Goal: Transaction & Acquisition: Purchase product/service

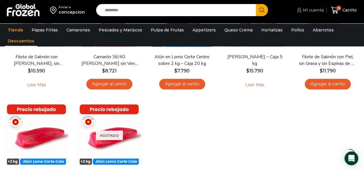
click at [308, 10] on span "Mi cuenta" at bounding box center [312, 10] width 22 height 6
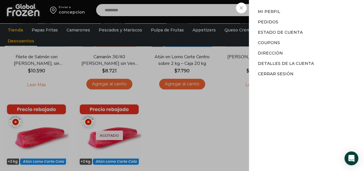
click at [296, 7] on div "Mi cuenta Mi cuenta Mi perfil Pedidos Descargas Estado de Cuenta Coupons Direcc…" at bounding box center [310, 10] width 28 height 12
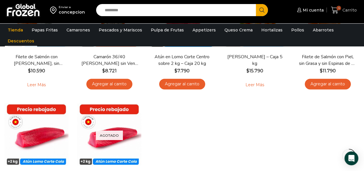
click at [345, 12] on span "Carrito" at bounding box center [349, 10] width 16 height 6
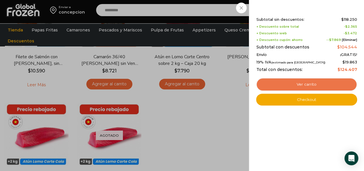
click at [308, 84] on link "Ver carrito" at bounding box center [306, 84] width 101 height 13
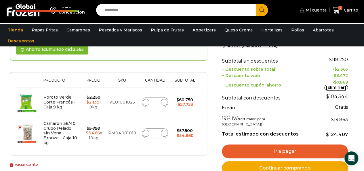
scroll to position [86, 0]
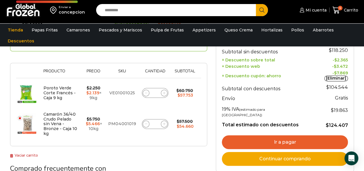
click at [24, 153] on link "Vaciar carrito" at bounding box center [24, 155] width 28 height 4
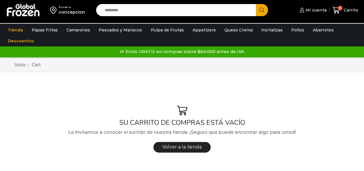
click at [211, 12] on input "Search input" at bounding box center [177, 10] width 151 height 12
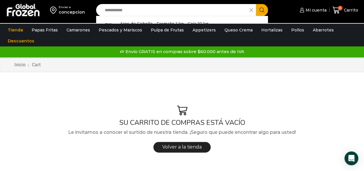
click at [143, 19] on div "Aros de Cebolla - Formato 1 kg - Caja 10 kg In stock $ 4.200" at bounding box center [182, 28] width 172 height 24
click at [144, 23] on p "Aros de Cebolla - Formato 1 kg - Caja 10 kg" at bounding box center [164, 23] width 88 height 6
type input "**********"
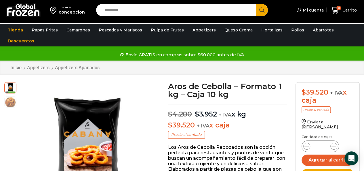
click at [325, 142] on input "*" at bounding box center [320, 146] width 11 height 8
type input "*"
click at [332, 156] on button "Agregar al carrito" at bounding box center [328, 159] width 52 height 11
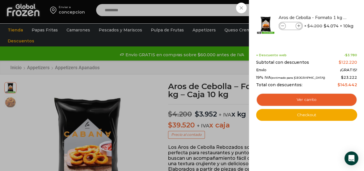
click at [330, 10] on div "3 Carrito 3 3 Shopping Cart *" at bounding box center [344, 10] width 29 height 14
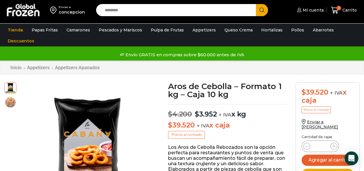
click at [204, 13] on input "Search input" at bounding box center [177, 10] width 151 height 12
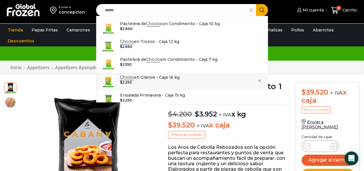
click at [178, 82] on div "$ 2.250" at bounding box center [150, 82] width 60 height 4
type input "**********"
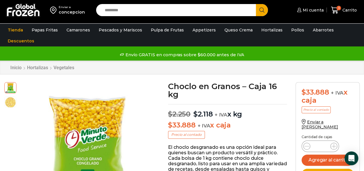
click at [324, 142] on input "*" at bounding box center [320, 146] width 11 height 8
type input "*"
click at [327, 156] on button "Agregar al carrito" at bounding box center [328, 159] width 52 height 11
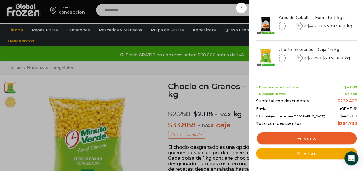
click at [330, 9] on div "6 Carrito 6 6 Shopping Cart *" at bounding box center [344, 10] width 29 height 14
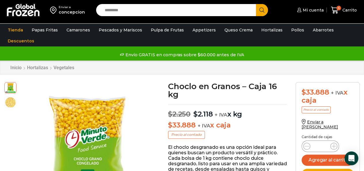
click at [191, 12] on input "Search input" at bounding box center [177, 10] width 151 height 12
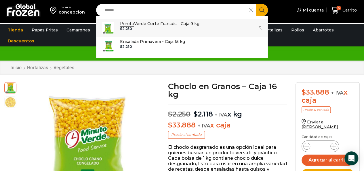
click at [184, 26] on p "Poroto Verde Corte Francés - Caja 9 kg" at bounding box center [159, 23] width 79 height 6
type input "**********"
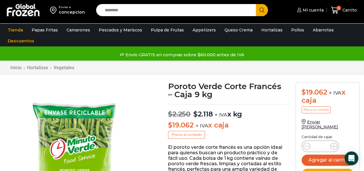
click at [327, 140] on div "Poroto Verde Corte Francés - Caja 9 kg cantidad *" at bounding box center [320, 146] width 37 height 12
type input "*"
click at [335, 155] on button "Agregar al carrito" at bounding box center [328, 159] width 52 height 11
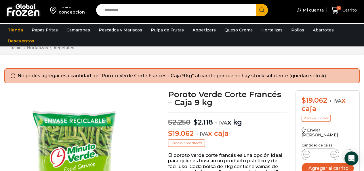
scroll to position [29, 0]
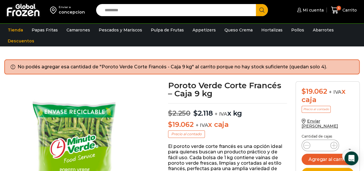
click at [324, 141] on input "*" at bounding box center [320, 145] width 11 height 8
type input "*"
click at [322, 156] on button "Agregar al carrito" at bounding box center [328, 158] width 52 height 11
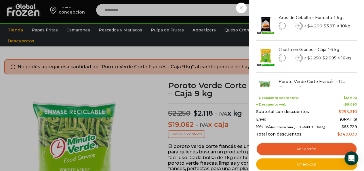
click at [330, 9] on div "10 Carrito 10 10 Shopping Cart *" at bounding box center [344, 10] width 29 height 14
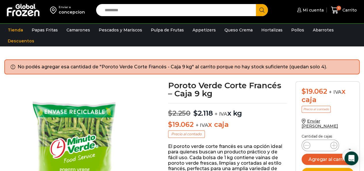
click at [179, 11] on input "Search input" at bounding box center [177, 10] width 151 height 12
type input "*"
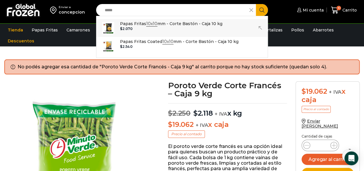
click at [192, 27] on p "Papas Fritas 10x10 mm - Corte Bastón - Caja 10 kg" at bounding box center [171, 23] width 103 height 6
type input "**********"
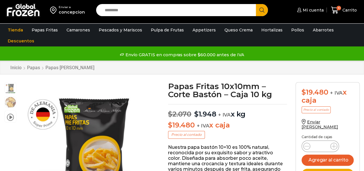
click at [323, 142] on input "*" at bounding box center [320, 146] width 11 height 8
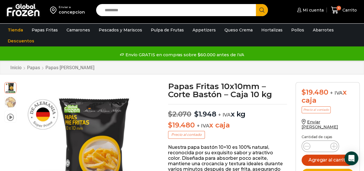
type input "**"
click at [326, 157] on button "Agregar al carrito" at bounding box center [328, 159] width 52 height 11
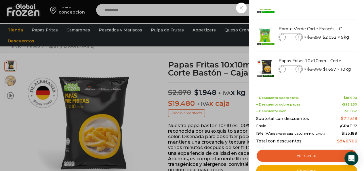
scroll to position [29, 0]
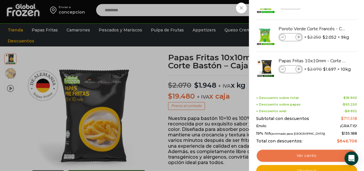
click at [306, 153] on link "Ver carrito" at bounding box center [306, 155] width 101 height 13
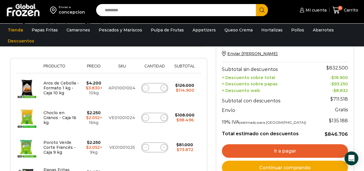
scroll to position [115, 0]
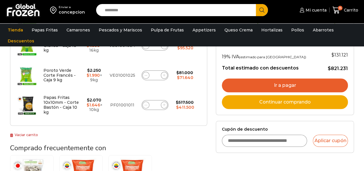
scroll to position [202, 0]
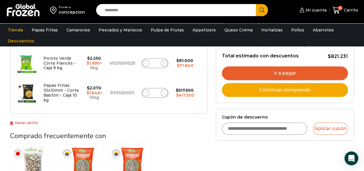
click at [284, 128] on input "Cupón de descuento" at bounding box center [265, 128] width 86 height 12
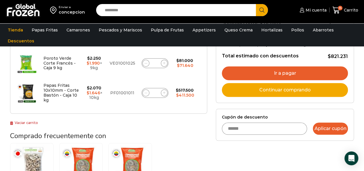
type input "******"
click at [332, 128] on button "Aplicar cupón" at bounding box center [330, 128] width 35 height 12
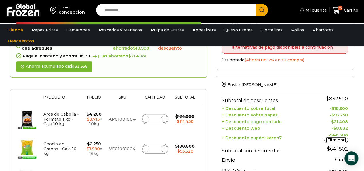
scroll to position [115, 0]
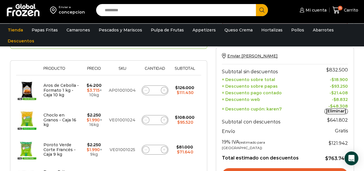
click at [77, 13] on div "concepcion" at bounding box center [72, 12] width 26 height 6
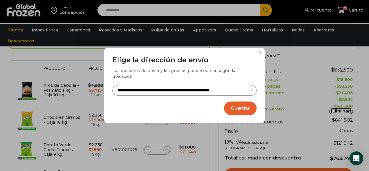
click at [195, 91] on select "**********" at bounding box center [184, 90] width 144 height 11
click at [169, 90] on select "**********" at bounding box center [184, 90] width 144 height 11
click at [215, 62] on h3 "Elige la dirección de envío" at bounding box center [184, 60] width 144 height 8
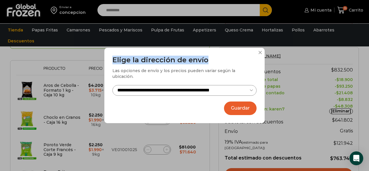
click at [260, 57] on div "**********" at bounding box center [184, 85] width 160 height 75
click at [260, 54] on button at bounding box center [259, 52] width 3 height 3
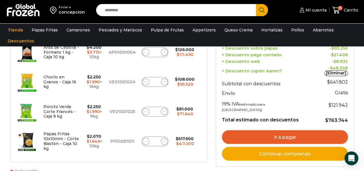
scroll to position [144, 0]
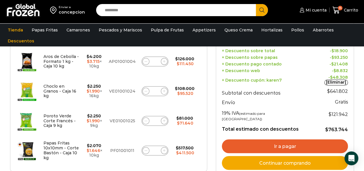
click at [297, 139] on link "Ir a pagar" at bounding box center [285, 146] width 126 height 14
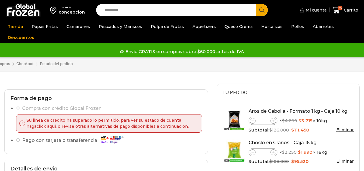
select select "*"
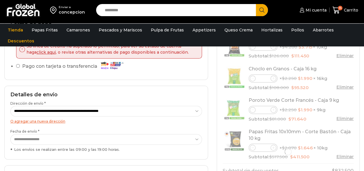
scroll to position [86, 0]
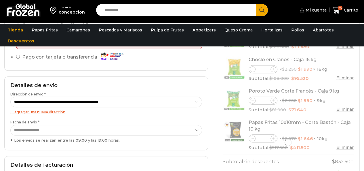
click at [50, 111] on link "O agregar una nueva dirección" at bounding box center [37, 112] width 55 height 4
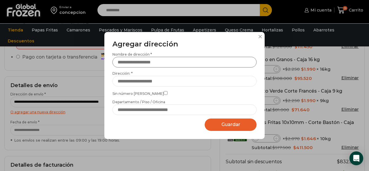
click at [151, 62] on input "Nombre de dirección *" at bounding box center [184, 62] width 144 height 11
type input "******"
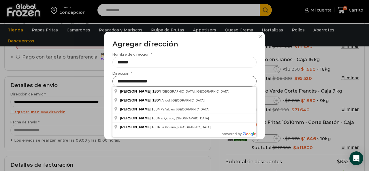
click at [149, 81] on input "**********" at bounding box center [184, 81] width 144 height 11
type input "**********"
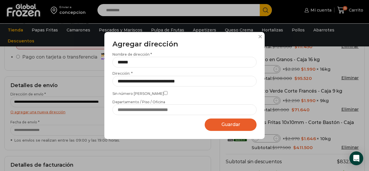
click at [239, 126] on span "Guardar" at bounding box center [230, 124] width 19 height 5
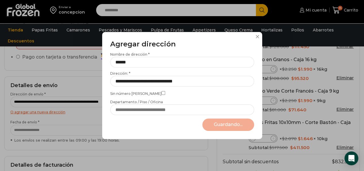
select select "*******"
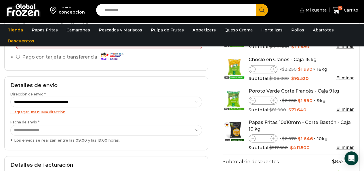
click at [275, 100] on span at bounding box center [274, 101] width 6 height 6
click at [273, 100] on icon at bounding box center [273, 100] width 3 height 3
click at [267, 100] on input "*" at bounding box center [263, 100] width 15 height 7
type input "*"
click at [352, 96] on div "Poroto Verde Corte Francés - Caja 9 kg cantidad * × $ 2.250 Original price was:…" at bounding box center [301, 100] width 105 height 8
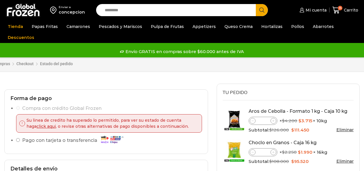
select select "*"
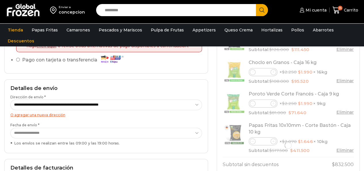
scroll to position [86, 0]
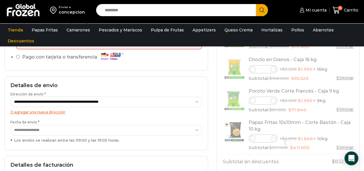
click at [195, 99] on select "**********" at bounding box center [106, 101] width 192 height 11
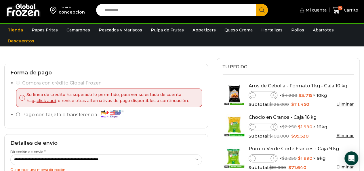
scroll to position [0, 0]
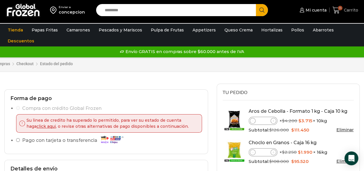
click at [349, 10] on span "Carrito" at bounding box center [351, 10] width 16 height 6
click at [312, 9] on span "Mi cuenta" at bounding box center [315, 10] width 22 height 6
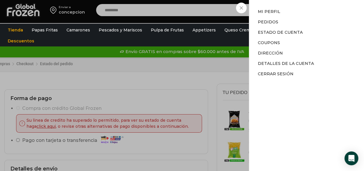
click at [281, 77] on div "Mi cuenta Mi perfil Pedidos Descargas Estado de Cuenta Coupons Dirección Detall…" at bounding box center [307, 85] width 98 height 153
click at [282, 74] on link "Cerrar sesión" at bounding box center [276, 73] width 36 height 5
click at [298, 10] on div "Mi cuenta Mi cuenta Mi perfil Pedidos Descargas Estado de Cuenta Coupons Direcc…" at bounding box center [312, 10] width 28 height 12
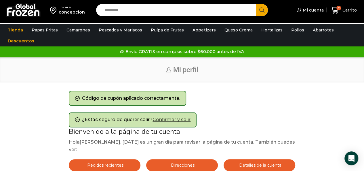
click at [177, 120] on link "Confirmar y salir" at bounding box center [172, 119] width 38 height 5
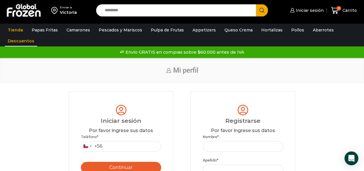
click at [18, 39] on link "Descuentos" at bounding box center [21, 40] width 32 height 11
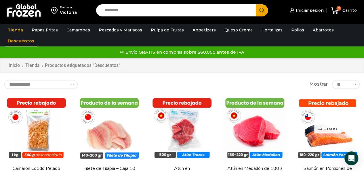
click at [67, 8] on div "Enviar a" at bounding box center [68, 7] width 17 height 4
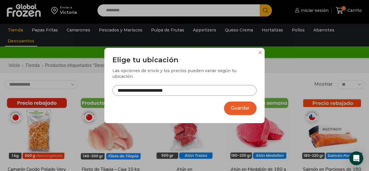
click at [149, 89] on input "**********" at bounding box center [184, 90] width 144 height 11
click at [246, 107] on button "Guardar" at bounding box center [240, 108] width 33 height 14
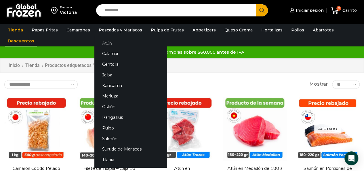
click at [105, 42] on link "Atún" at bounding box center [130, 43] width 73 height 11
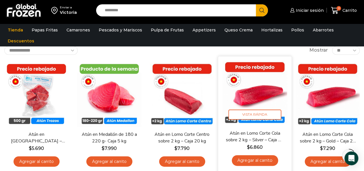
scroll to position [29, 0]
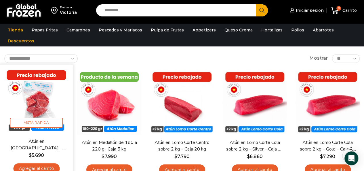
click at [40, 104] on img at bounding box center [36, 101] width 65 height 65
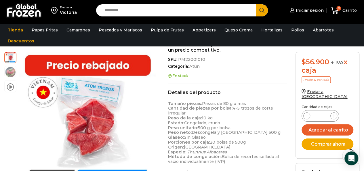
scroll to position [173, 0]
